Goal: Transaction & Acquisition: Purchase product/service

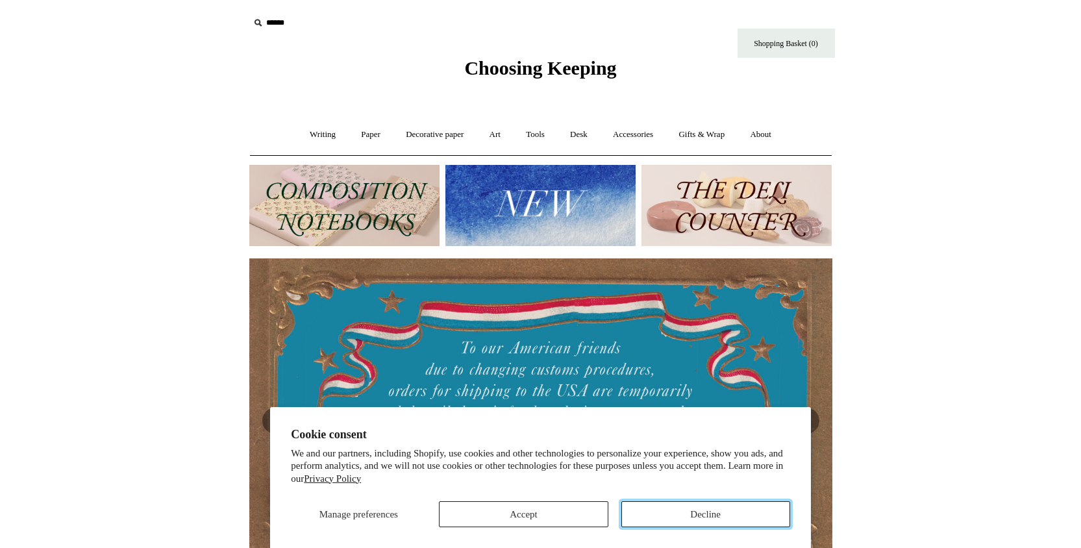
click at [667, 511] on button "Decline" at bounding box center [705, 514] width 169 height 26
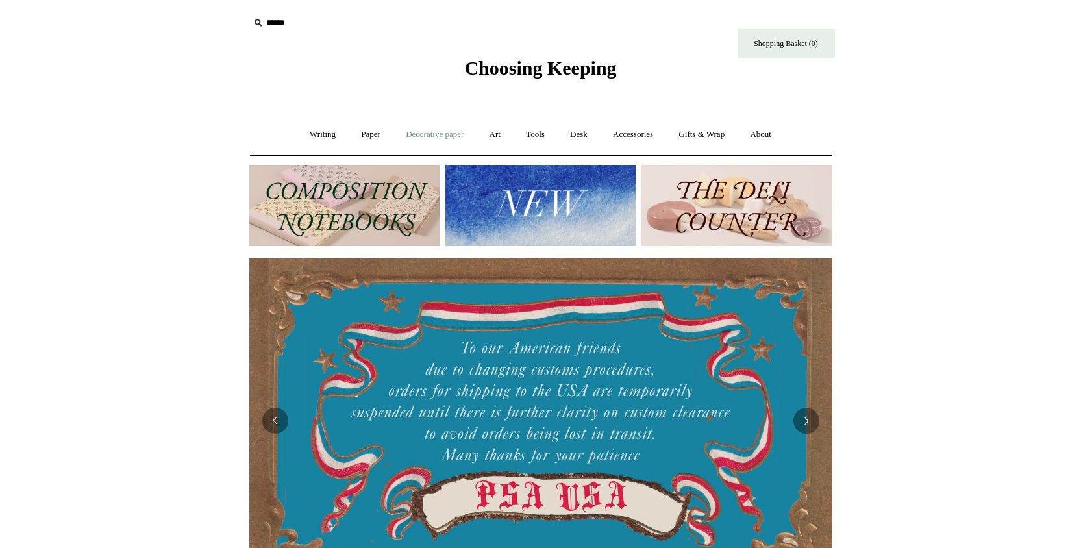
click at [427, 135] on link "Decorative paper +" at bounding box center [434, 134] width 81 height 34
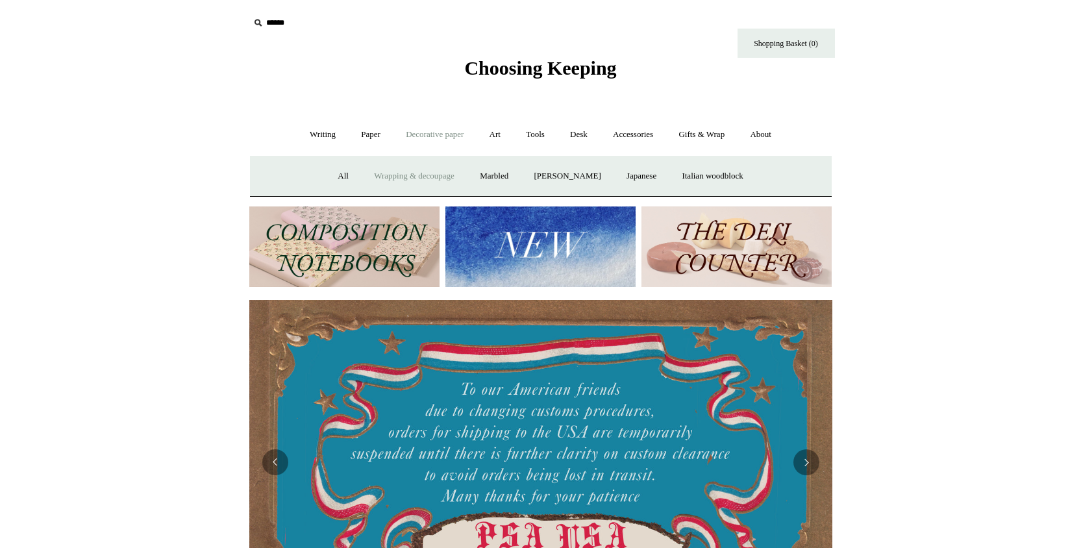
click at [403, 171] on link "Wrapping & decoupage" at bounding box center [414, 176] width 104 height 34
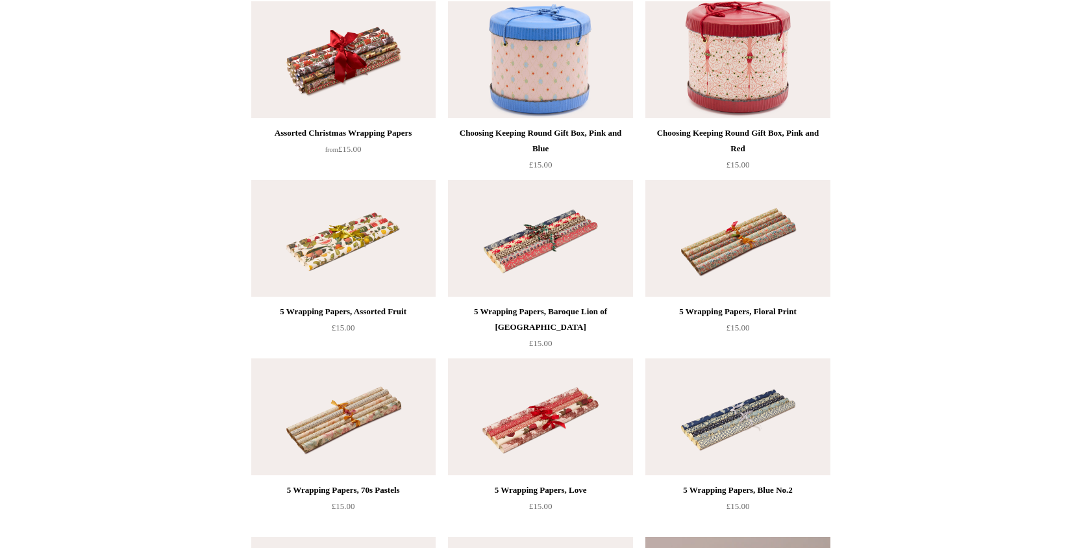
scroll to position [523, 0]
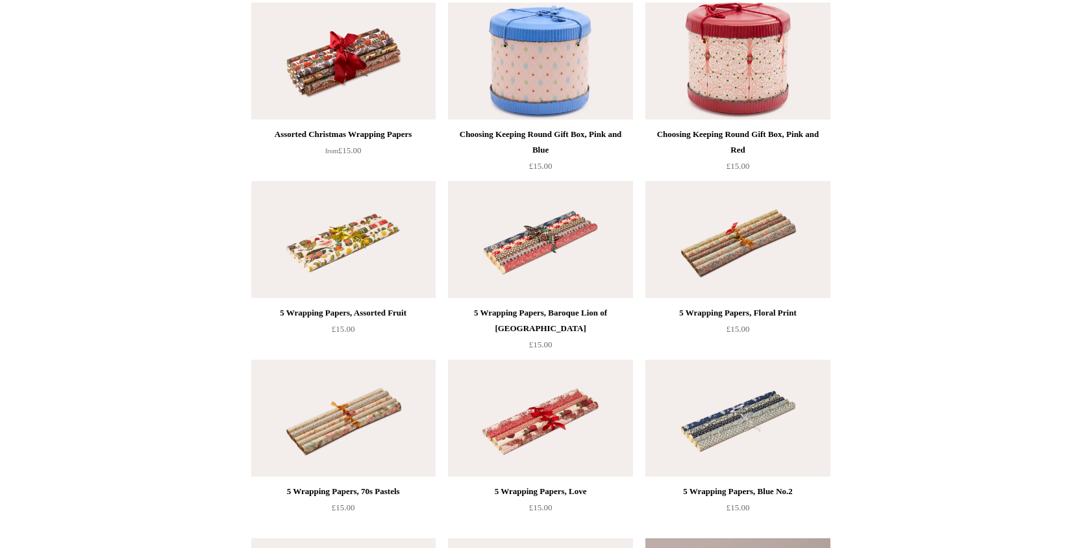
click at [329, 253] on img at bounding box center [343, 239] width 184 height 117
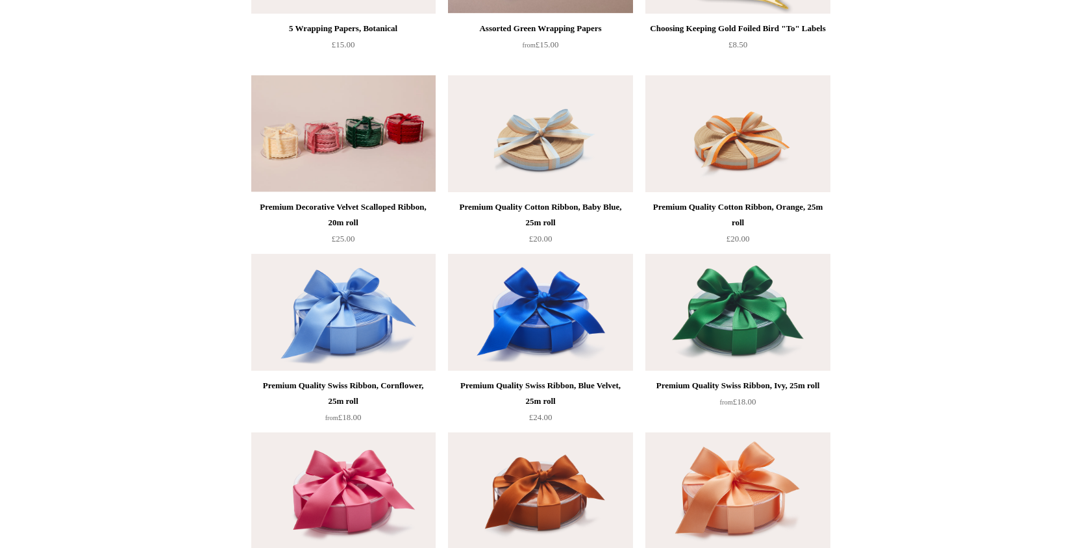
scroll to position [1757, 0]
